Goal: Transaction & Acquisition: Book appointment/travel/reservation

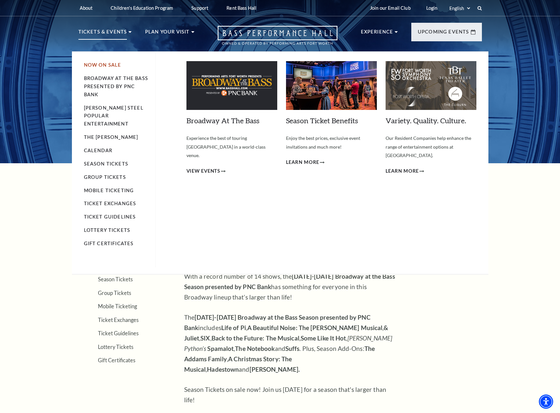
click at [107, 63] on link "Now On Sale" at bounding box center [102, 65] width 37 height 6
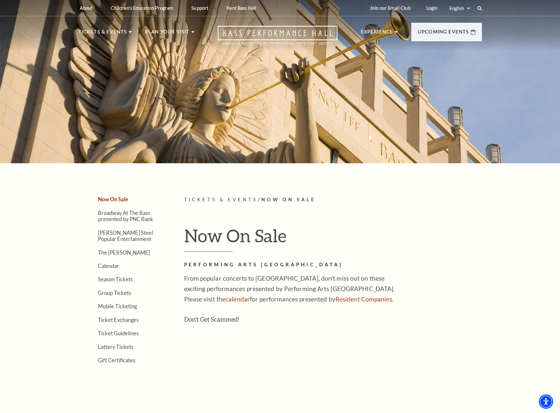
scroll to position [33, 0]
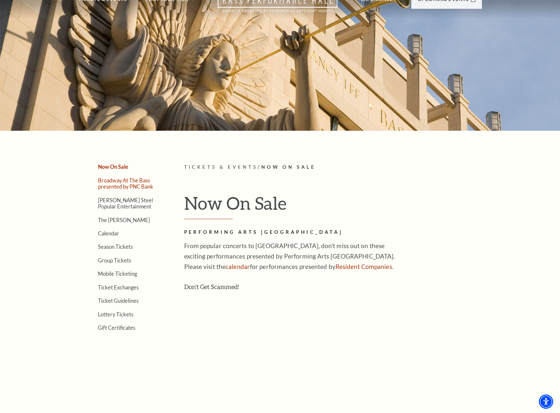
click at [109, 186] on link "Broadway At The Bass presented by PNC Bank" at bounding box center [125, 183] width 55 height 12
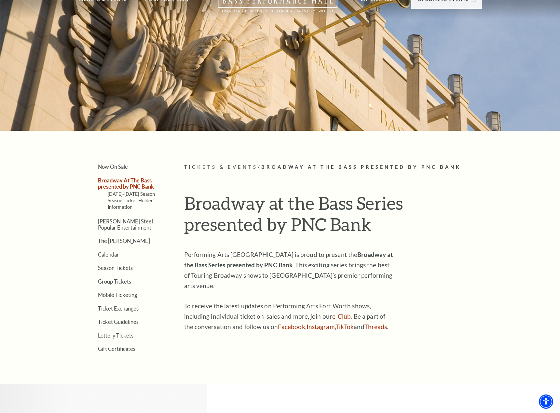
scroll to position [65, 0]
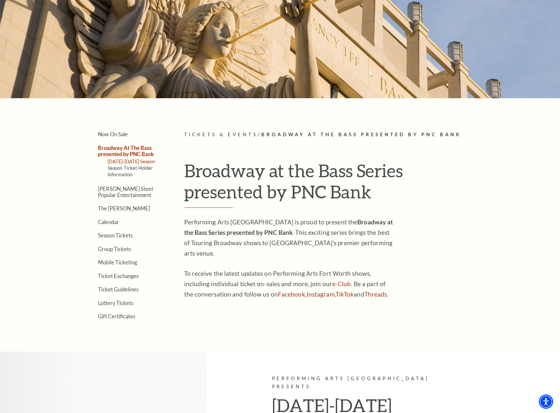
click at [128, 163] on link "[DATE]-[DATE] Season" at bounding box center [131, 162] width 47 height 6
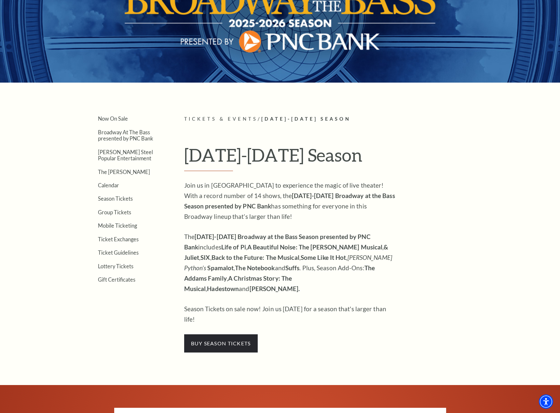
scroll to position [98, 0]
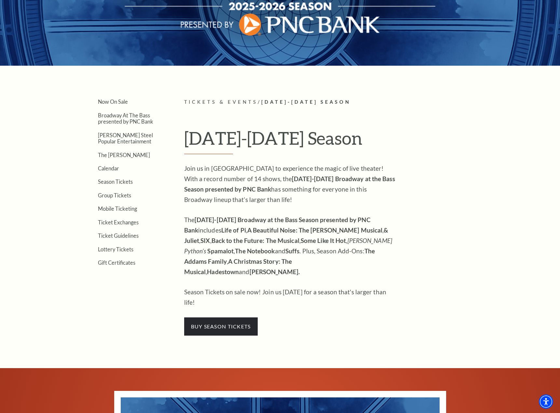
click at [207, 251] on strong "Spamalot" at bounding box center [220, 250] width 26 height 7
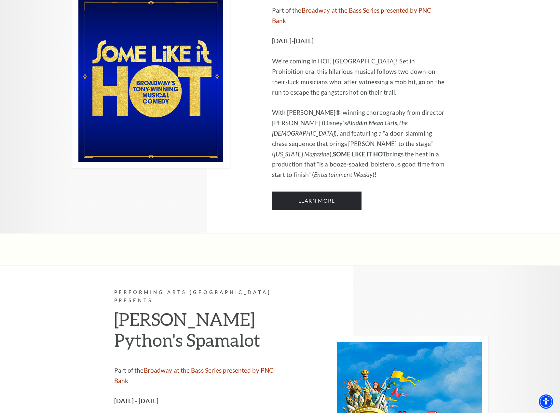
scroll to position [3253, 0]
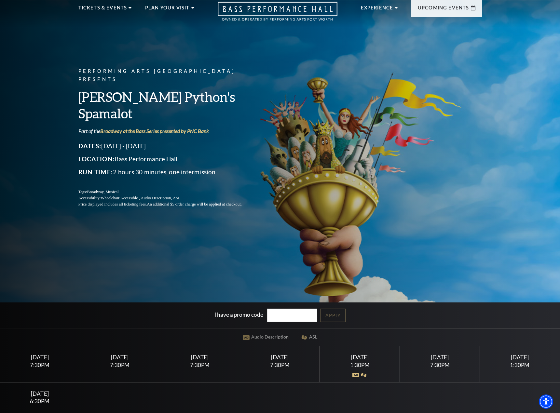
scroll to position [98, 0]
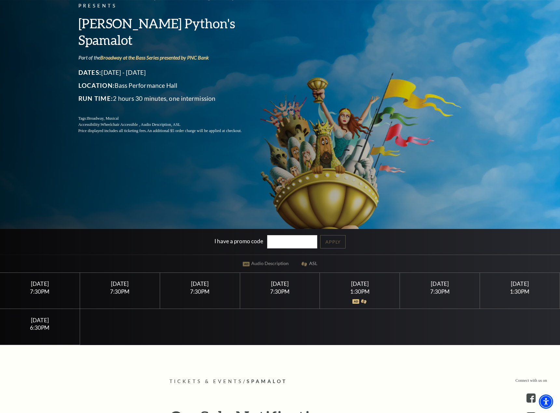
click at [364, 292] on div "1:30PM" at bounding box center [360, 292] width 64 height 6
click at [358, 302] on img at bounding box center [355, 301] width 7 height 5
click at [356, 283] on div "[DATE]" at bounding box center [360, 283] width 64 height 7
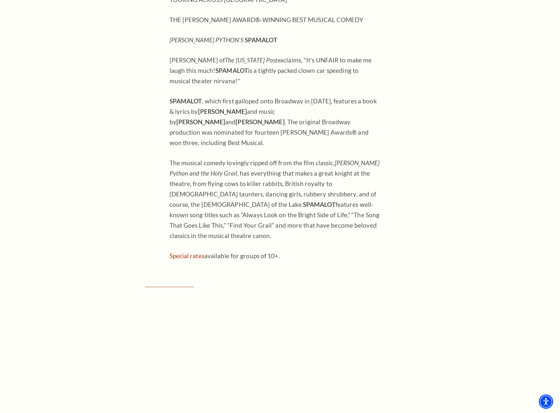
scroll to position [781, 0]
